Goal: Task Accomplishment & Management: Use online tool/utility

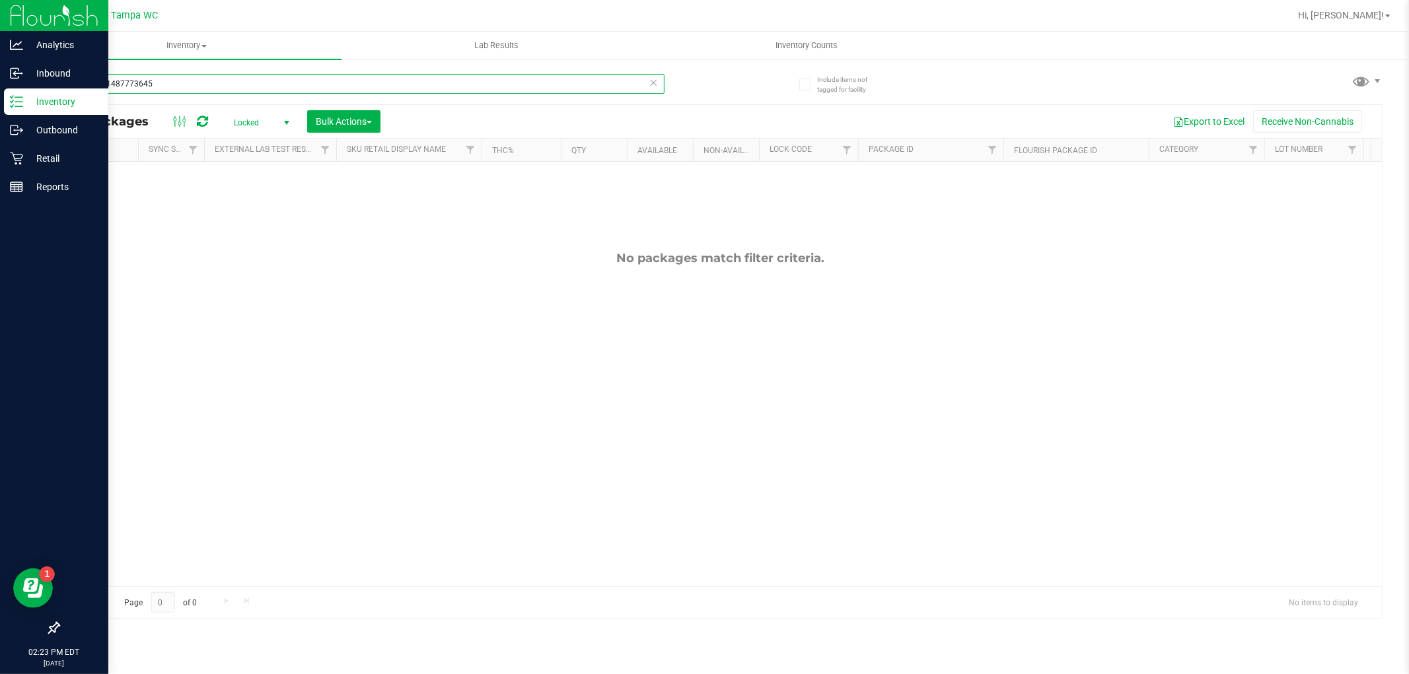
drag, startPoint x: 0, startPoint y: 209, endPoint x: 0, endPoint y: 314, distance: 105.0
click at [0, 301] on div "Analytics Inbound Inventory Outbound Retail Reports 02:23 PM EDT [DATE] 08/26 T…" at bounding box center [704, 337] width 1409 height 674
type input "5813436292883475"
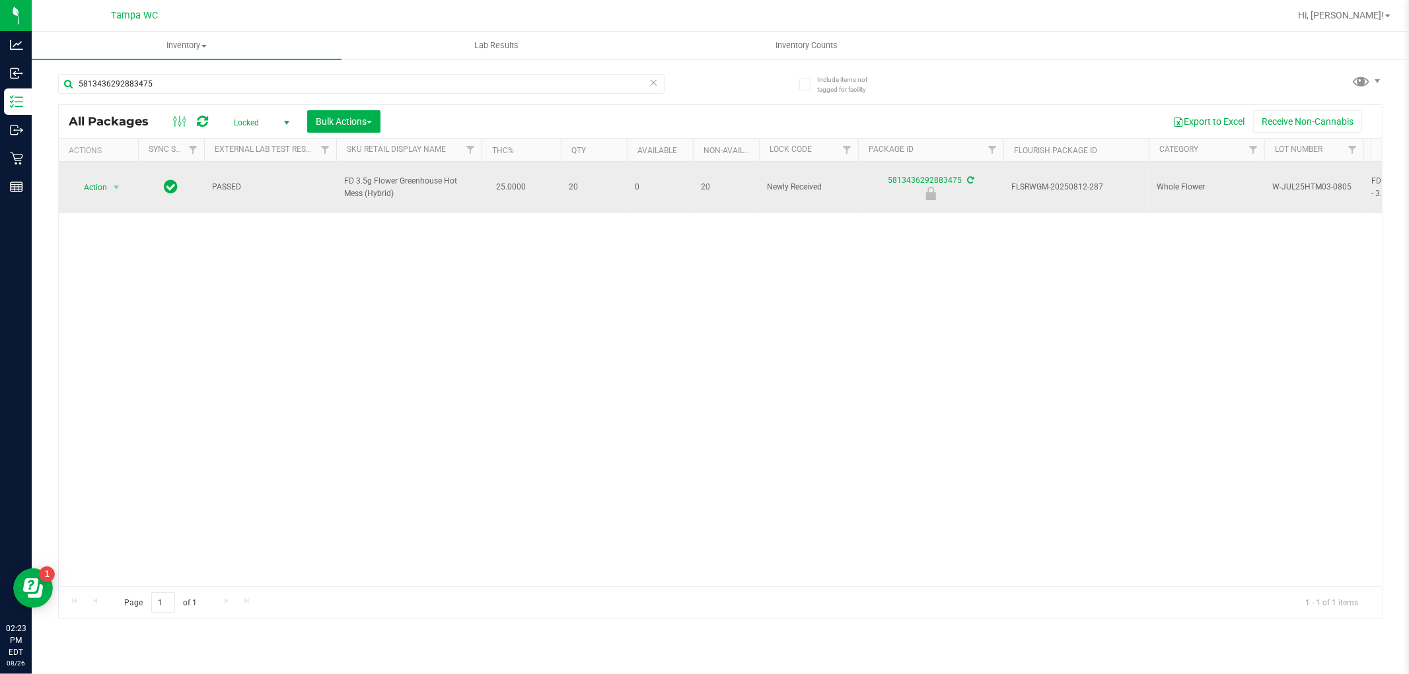
click at [128, 183] on div "Action Action Edit attributes Global inventory Locate package Package audit log…" at bounding box center [98, 187] width 63 height 18
click at [110, 189] on span "select" at bounding box center [116, 187] width 17 height 18
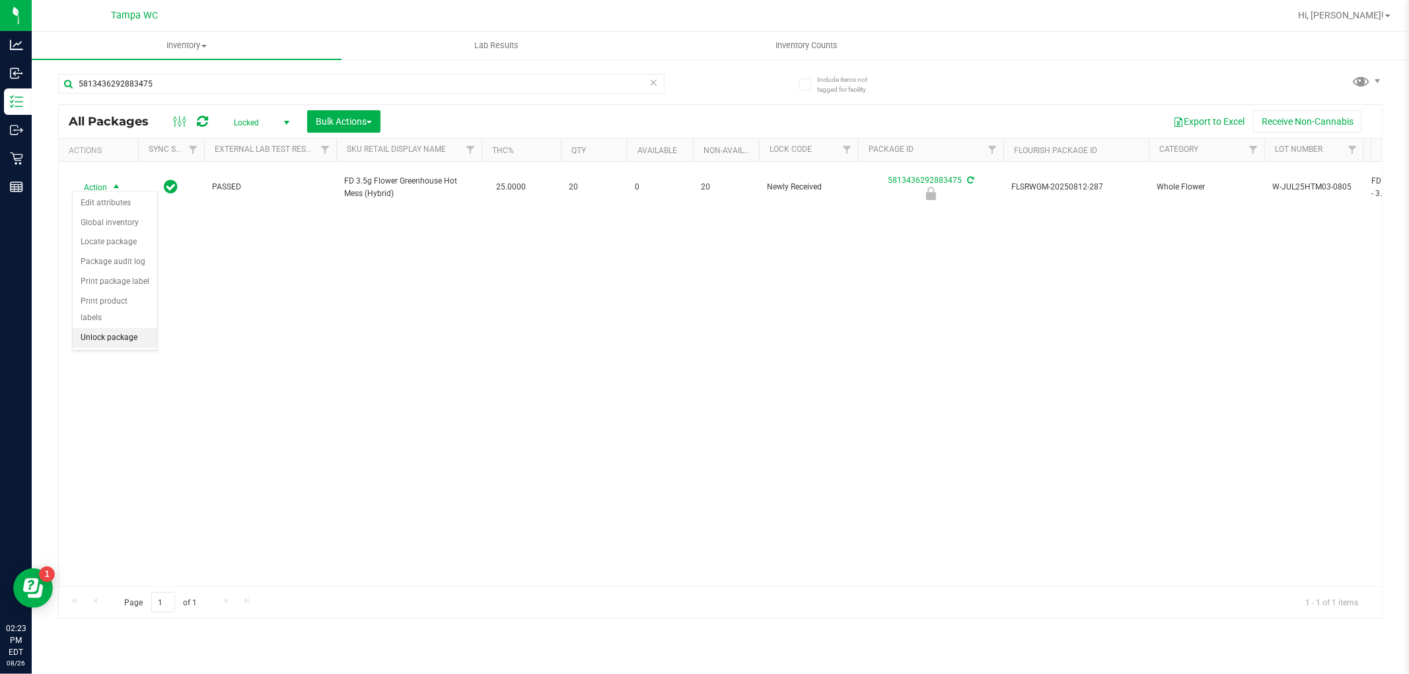
click at [131, 332] on li "Unlock package" at bounding box center [115, 338] width 85 height 20
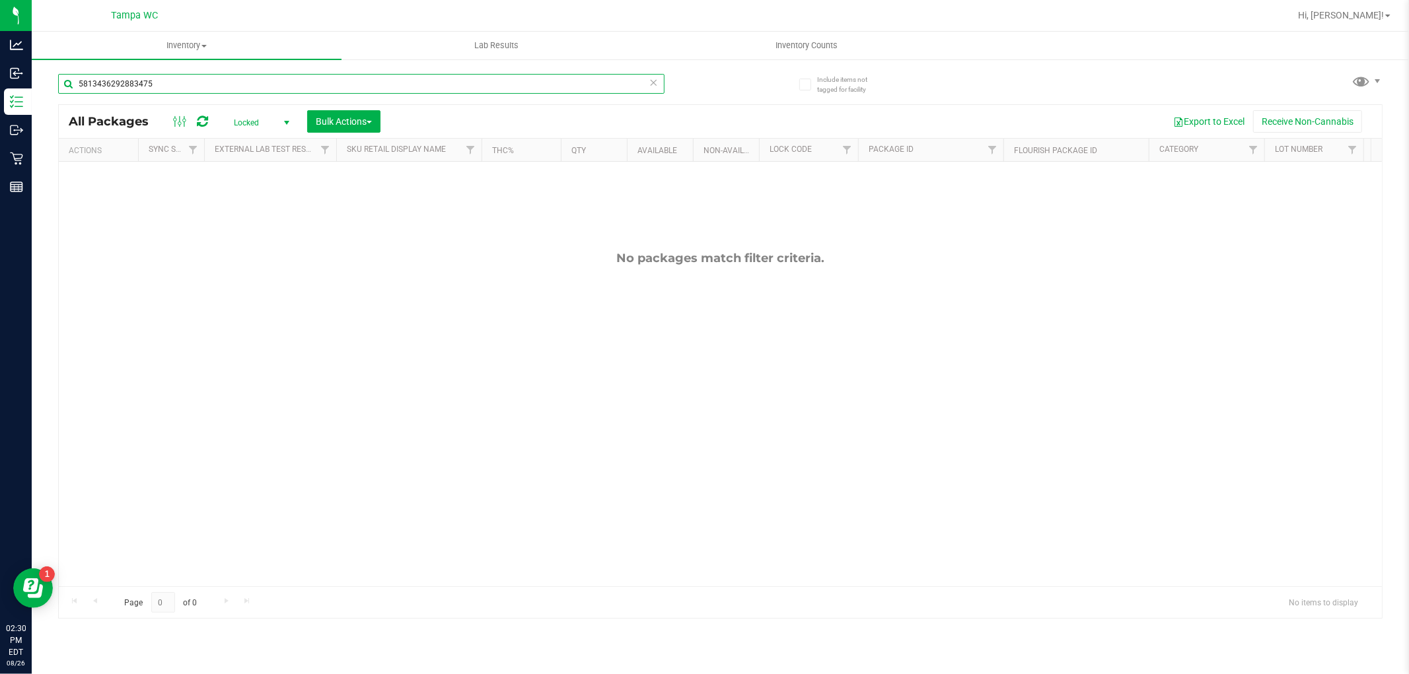
drag, startPoint x: 177, startPoint y: 80, endPoint x: 0, endPoint y: -11, distance: 199.1
click at [0, 0] on html "Analytics Inbound Inventory Outbound Retail Reports 02:30 PM EDT [DATE] 08/26 T…" at bounding box center [704, 337] width 1409 height 674
type input "1004965147778040"
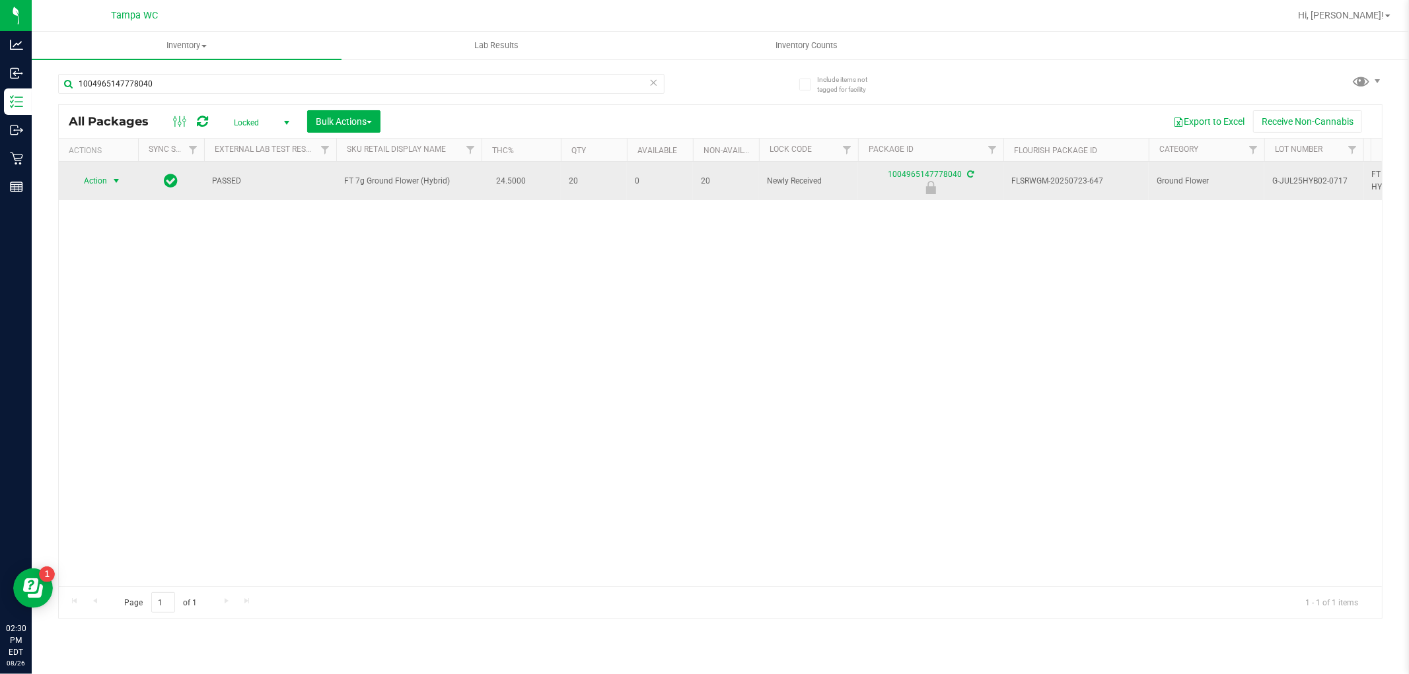
click at [92, 186] on span "Action" at bounding box center [90, 181] width 36 height 18
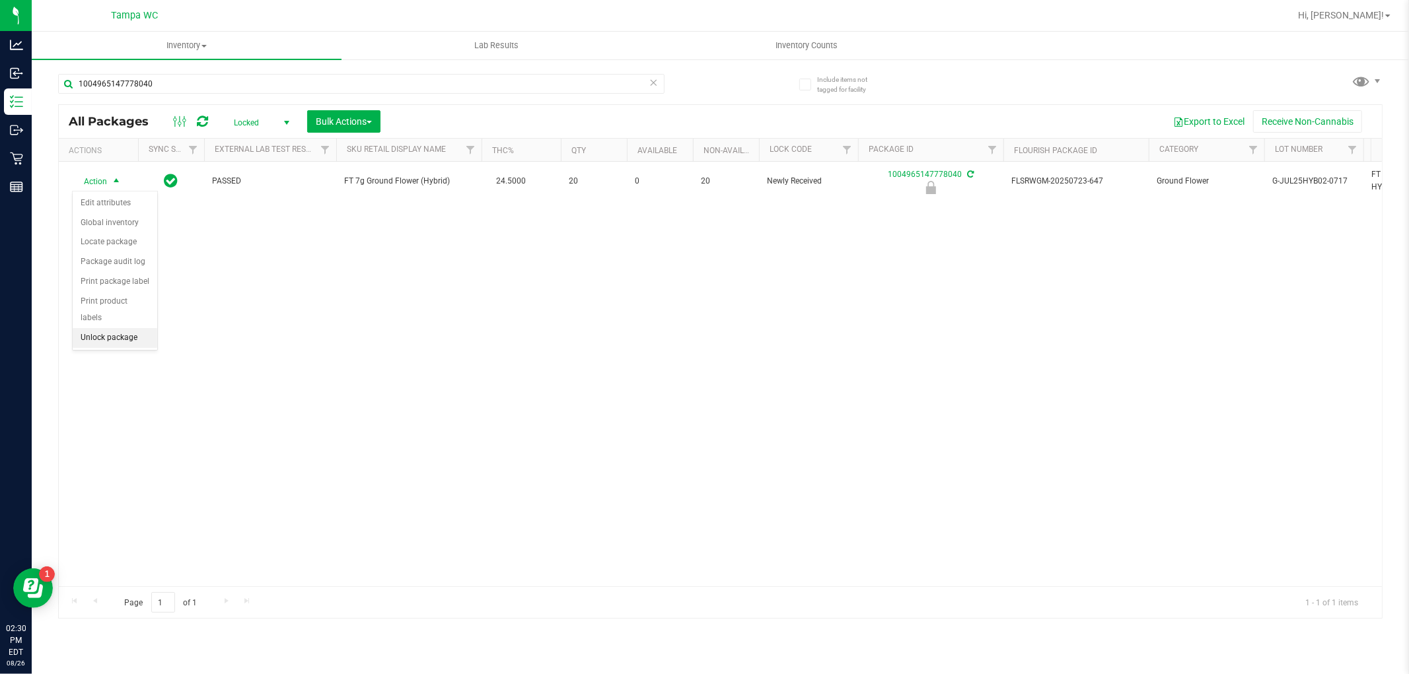
click at [111, 331] on li "Unlock package" at bounding box center [115, 338] width 85 height 20
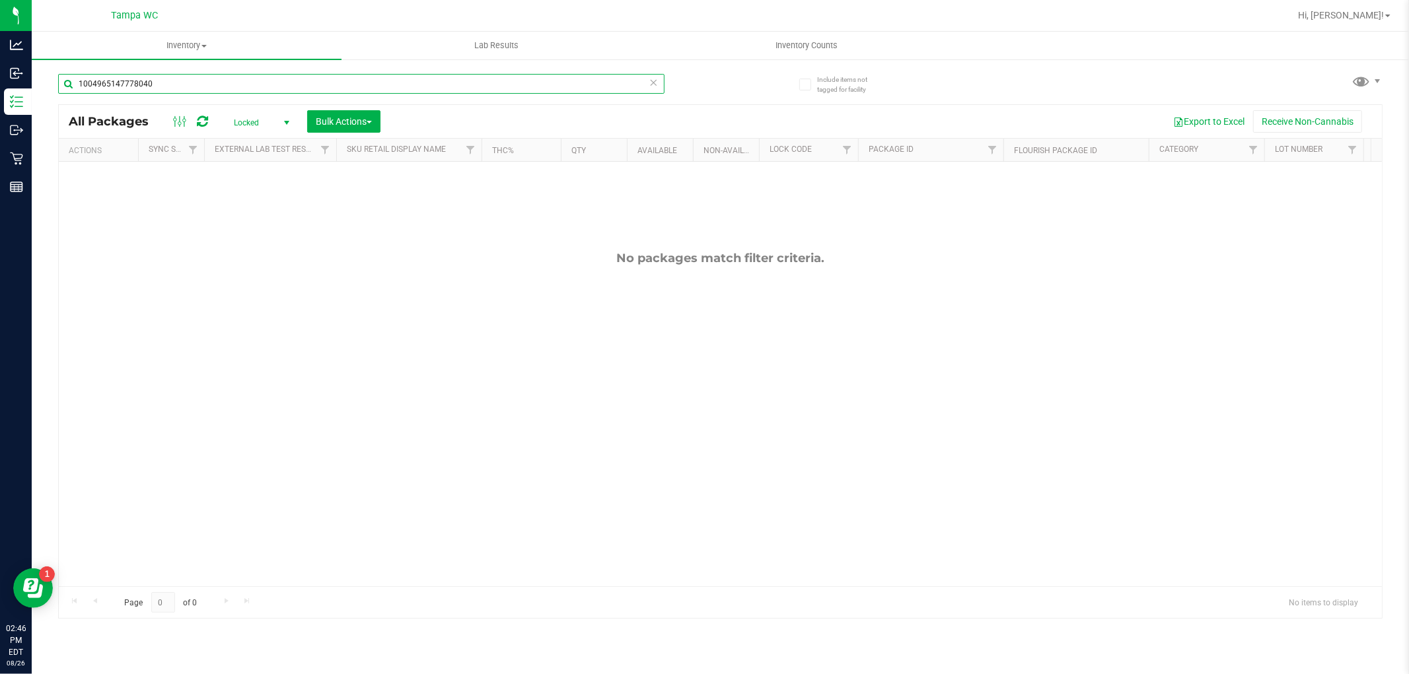
drag, startPoint x: 0, startPoint y: 9, endPoint x: 0, endPoint y: -89, distance: 98.4
click at [0, 0] on html "Analytics Inbound Inventory Outbound Retail Reports 02:46 PM EDT [DATE] 08/26 T…" at bounding box center [704, 337] width 1409 height 674
type input "[CREDIT_CARD_NUMBER]"
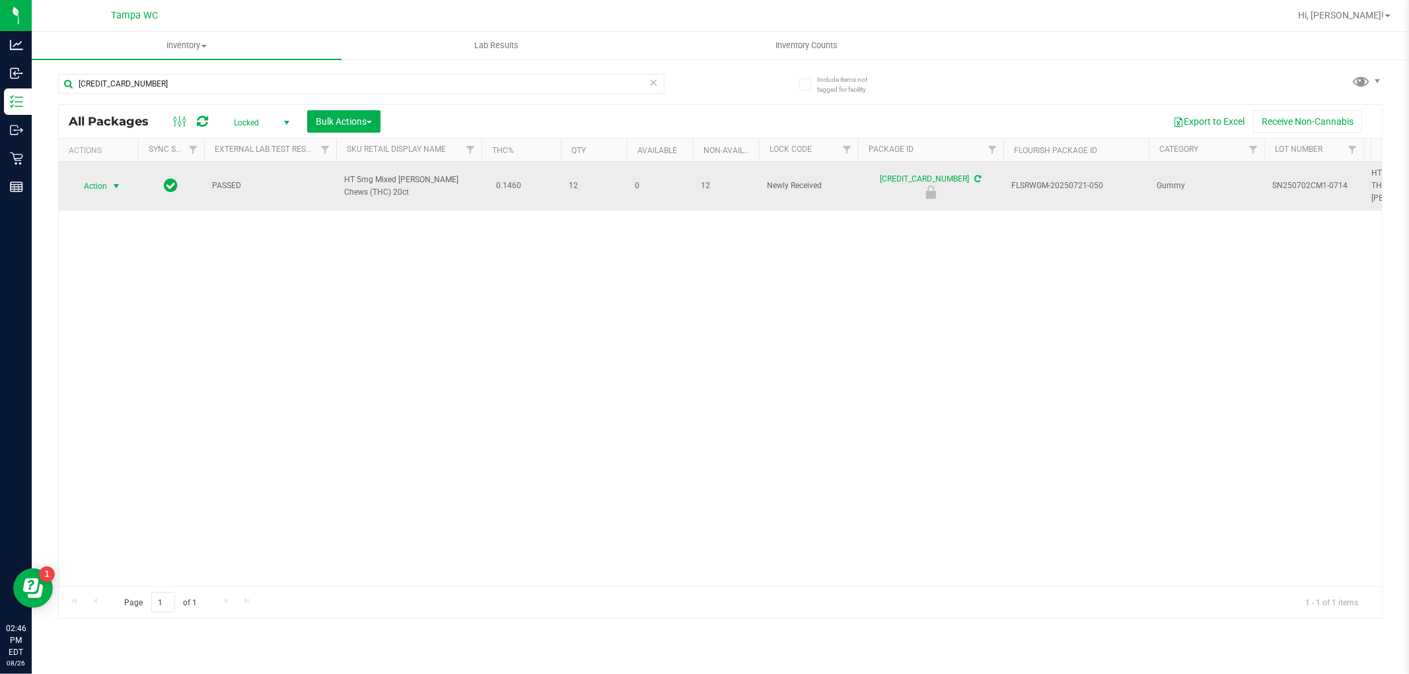
click at [98, 177] on span "Action" at bounding box center [90, 186] width 36 height 18
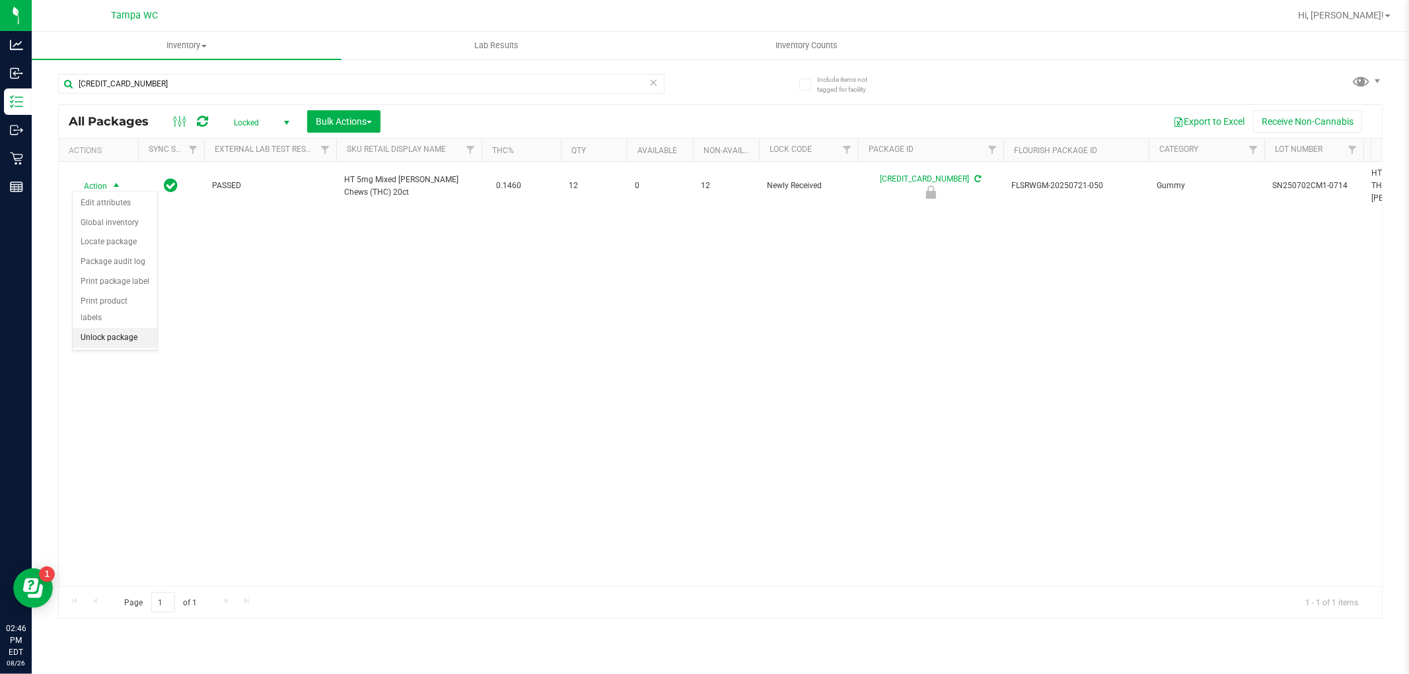
click at [112, 334] on li "Unlock package" at bounding box center [115, 338] width 85 height 20
